Goal: Participate in discussion: Engage in conversation with other users on a specific topic

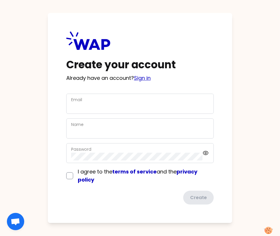
click at [145, 78] on link "Sign in" at bounding box center [142, 77] width 17 height 7
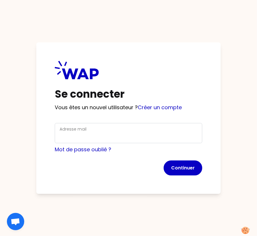
click at [107, 123] on div "Se connecter Vous êtes un nouvel utilisateur ? Créer un compte Adresse mail Mot…" at bounding box center [128, 118] width 185 height 152
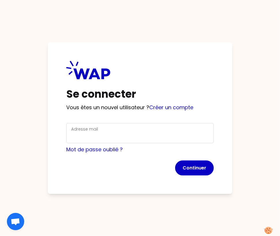
click at [162, 112] on div "Se connecter Vous êtes un nouvel utilisateur ? Créer un compte Adresse mail Mot…" at bounding box center [140, 118] width 185 height 152
click at [163, 106] on link "Créer un compte" at bounding box center [171, 107] width 44 height 7
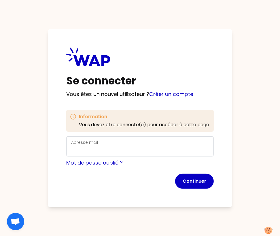
click at [70, 150] on div "Adresse mail" at bounding box center [140, 146] width 148 height 20
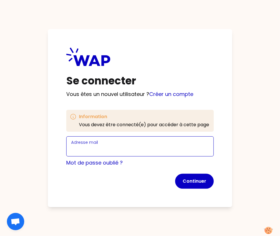
click at [84, 149] on input "Adresse mail" at bounding box center [140, 150] width 138 height 8
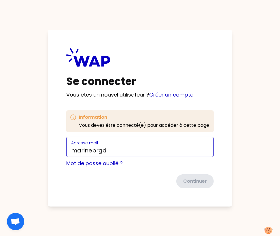
type input "marinebrgd@gmail.com"
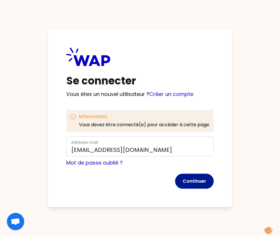
click at [207, 186] on button "Continuer" at bounding box center [194, 181] width 39 height 15
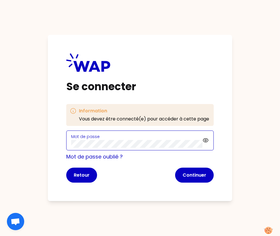
click button "Continuer" at bounding box center [194, 175] width 39 height 15
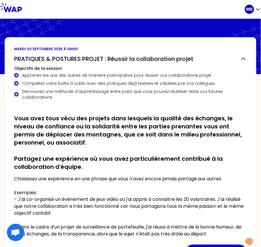
click at [16, 114] on h2 "Vous avez tous vécu des projets dans lesquels la qualité des échanges, le nivea…" at bounding box center [130, 142] width 233 height 57
click at [42, 90] on div "Découvrez une méthode d'apprentissage entre pairs que vous pouvez réutiliser da…" at bounding box center [130, 95] width 233 height 12
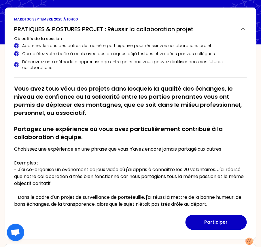
scroll to position [31, 0]
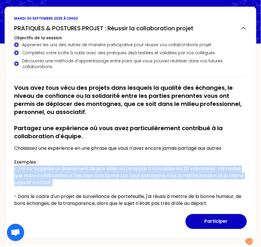
drag, startPoint x: 14, startPoint y: 162, endPoint x: 76, endPoint y: 181, distance: 65.0
click at [76, 181] on p "Choisissez une expérience en une phrase que vous n'avez encore jamais partagé a…" at bounding box center [130, 176] width 233 height 62
click at [81, 174] on p "Choisissez une expérience en une phrase que vous n'avez encore jamais partagé a…" at bounding box center [130, 176] width 233 height 62
drag, startPoint x: 33, startPoint y: 162, endPoint x: 81, endPoint y: 174, distance: 49.0
click at [81, 174] on p "Choisissez une expérience en une phrase que vous n'avez encore jamais partagé a…" at bounding box center [130, 176] width 233 height 62
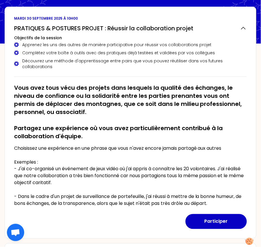
click at [118, 108] on h2 "Vous avez tous vécu des projets dans lesquels la qualité des échanges, le nivea…" at bounding box center [130, 112] width 233 height 57
click at [138, 145] on p "Choisissez une expérience en une phrase que vous n'avez encore jamais partagé a…" at bounding box center [130, 176] width 233 height 62
click at [208, 179] on p "Choisissez une expérience en une phrase que vous n'avez encore jamais partagé a…" at bounding box center [130, 176] width 233 height 62
click at [177, 175] on p "Choisissez une expérience en une phrase que vous n'avez encore jamais partagé a…" at bounding box center [130, 176] width 233 height 62
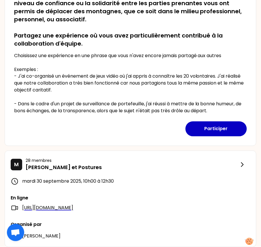
click at [33, 76] on p "Choisissez une expérience en une phrase que vous n'avez encore jamais partagé a…" at bounding box center [130, 83] width 233 height 62
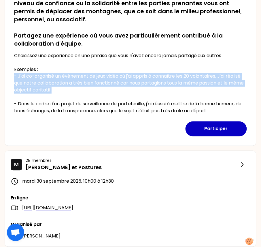
drag, startPoint x: 11, startPoint y: 70, endPoint x: 84, endPoint y: 86, distance: 74.4
click at [84, 86] on div "mardi 30 septembre 2025 à 10h00 PRATIQUES & POSTURES PROJET : Réussir la collab…" at bounding box center [131, 30] width 252 height 232
copy p "- J'ai co-organisé un événement de jeux vidéo où j'ai appris à connaître les 20…"
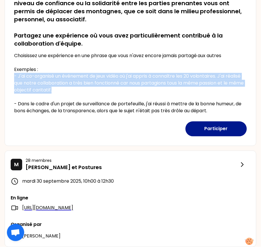
click at [210, 124] on button "Participer" at bounding box center [216, 128] width 61 height 15
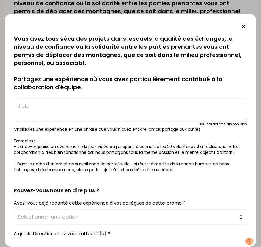
click at [49, 101] on textarea at bounding box center [131, 110] width 234 height 24
paste textarea "- J'ai co-organisé un événement de jeux vidéo où j'ai appris à connaître les 20…"
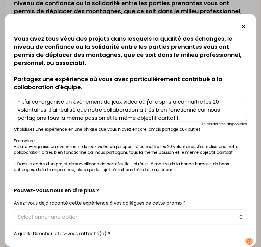
scroll to position [85, 0]
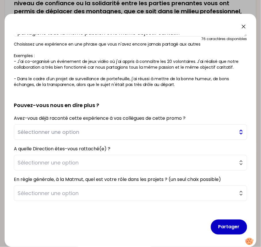
type textarea "- J'ai co-organisé un événement de jeux vidéo où j'ai appris à connaître les 20…"
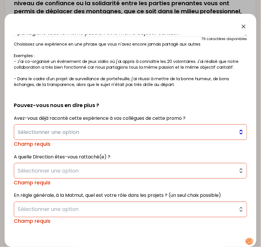
click at [54, 131] on span "Sélectionner une option" at bounding box center [127, 132] width 218 height 8
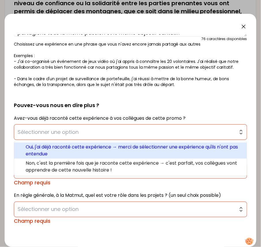
click at [49, 153] on span "Oui, j'ai déjà raconté cette expérience → merci de sélectionner une expérience …" at bounding box center [134, 151] width 217 height 14
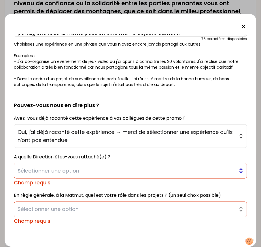
click at [43, 172] on span "Sélectionner une option" at bounding box center [127, 171] width 218 height 8
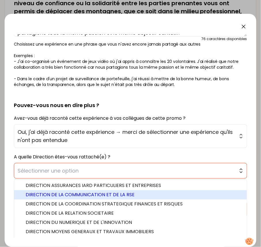
click at [43, 192] on span "DIRECTION DE LA COMMUNICATION ET DE LA RSE" at bounding box center [134, 194] width 217 height 7
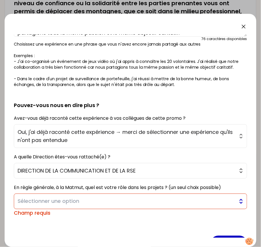
click at [45, 203] on span "Sélectionner une option" at bounding box center [127, 201] width 218 height 8
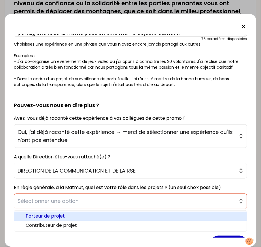
click at [45, 217] on span "Porteur de projet" at bounding box center [134, 216] width 217 height 7
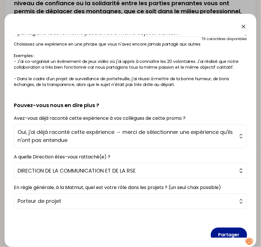
click at [229, 234] on button "Partager" at bounding box center [229, 234] width 36 height 15
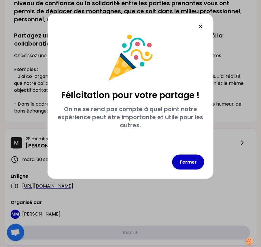
scroll to position [0, 0]
click at [179, 161] on button "Fermer" at bounding box center [188, 162] width 32 height 15
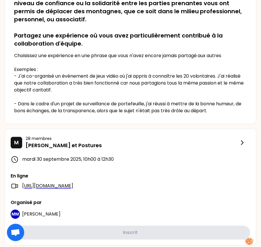
click at [127, 87] on p "Choisissez une expérience en une phrase que vous n'avez encore jamais partagé a…" at bounding box center [130, 83] width 233 height 62
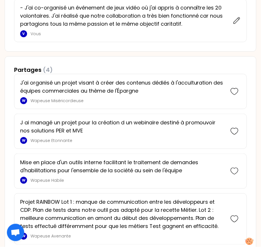
scroll to position [397, 0]
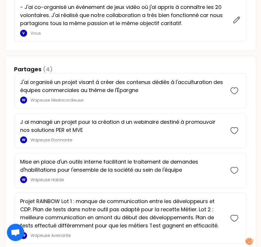
click at [94, 56] on div "Partages (4) J'ai organisé un projet visant à créer des contenus dédiés à l'acc…" at bounding box center [131, 155] width 252 height 198
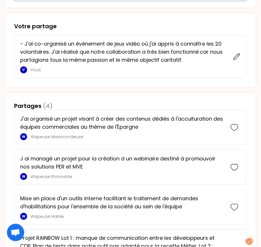
scroll to position [374, 0]
